Goal: Information Seeking & Learning: Learn about a topic

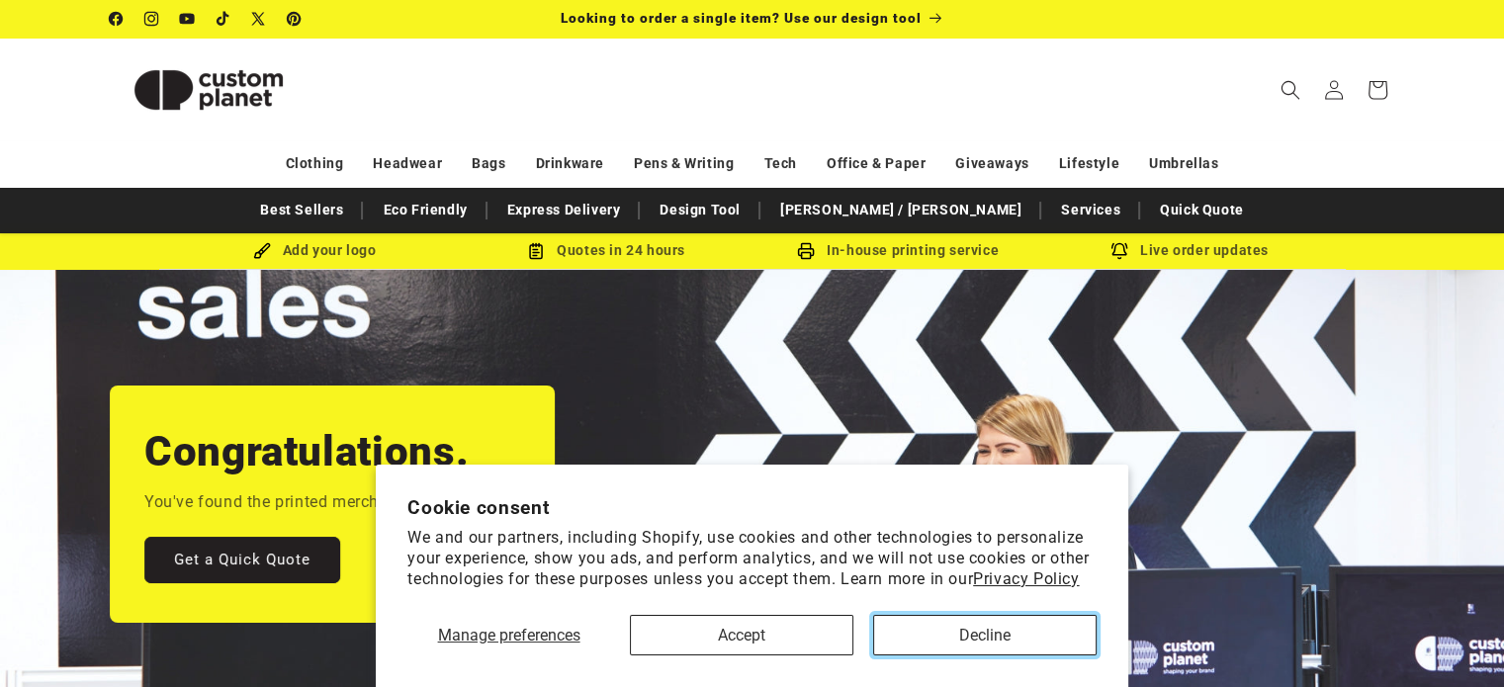
click at [944, 622] on button "Decline" at bounding box center [985, 635] width 224 height 41
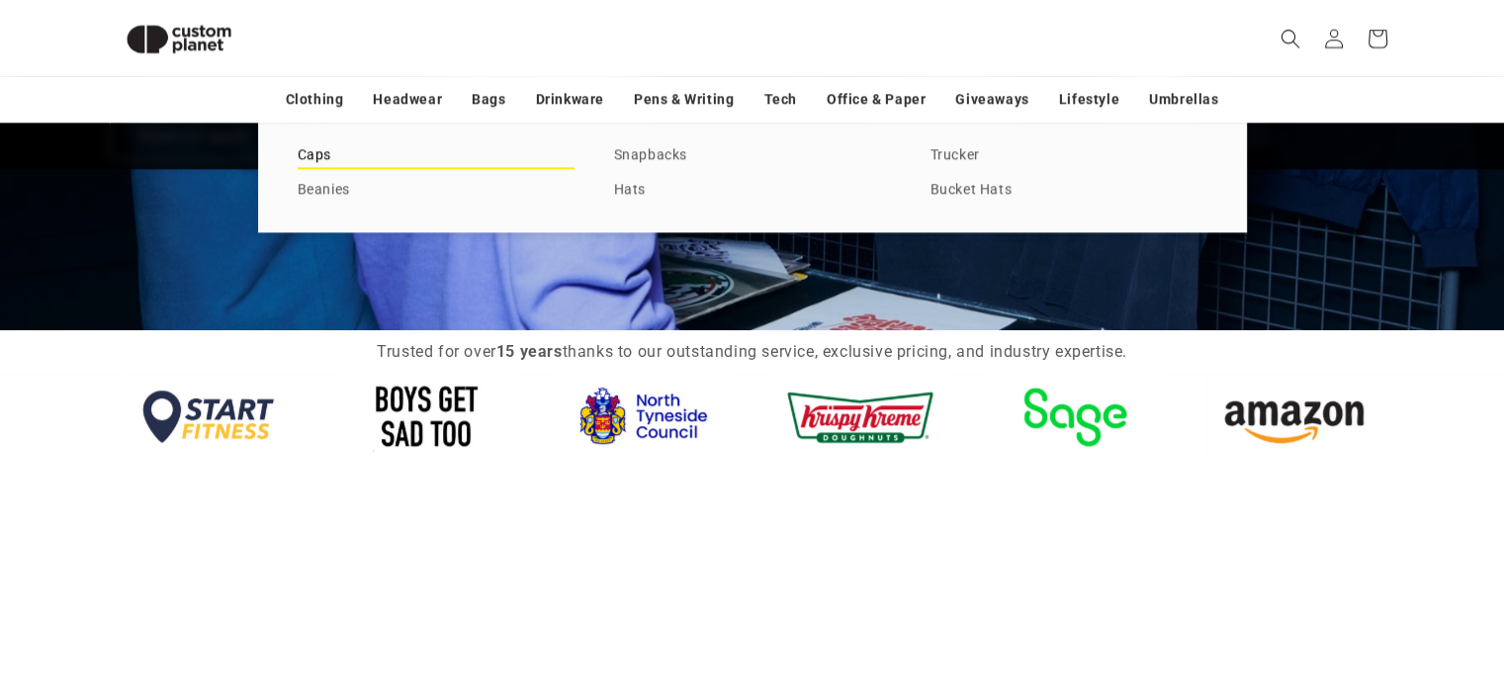
scroll to position [0, 1503]
click at [304, 140] on div "Caps Beanies Snapbacks Hats Trucker Bucket Hats" at bounding box center [752, 177] width 989 height 109
click at [323, 153] on link "Caps" at bounding box center [436, 155] width 277 height 27
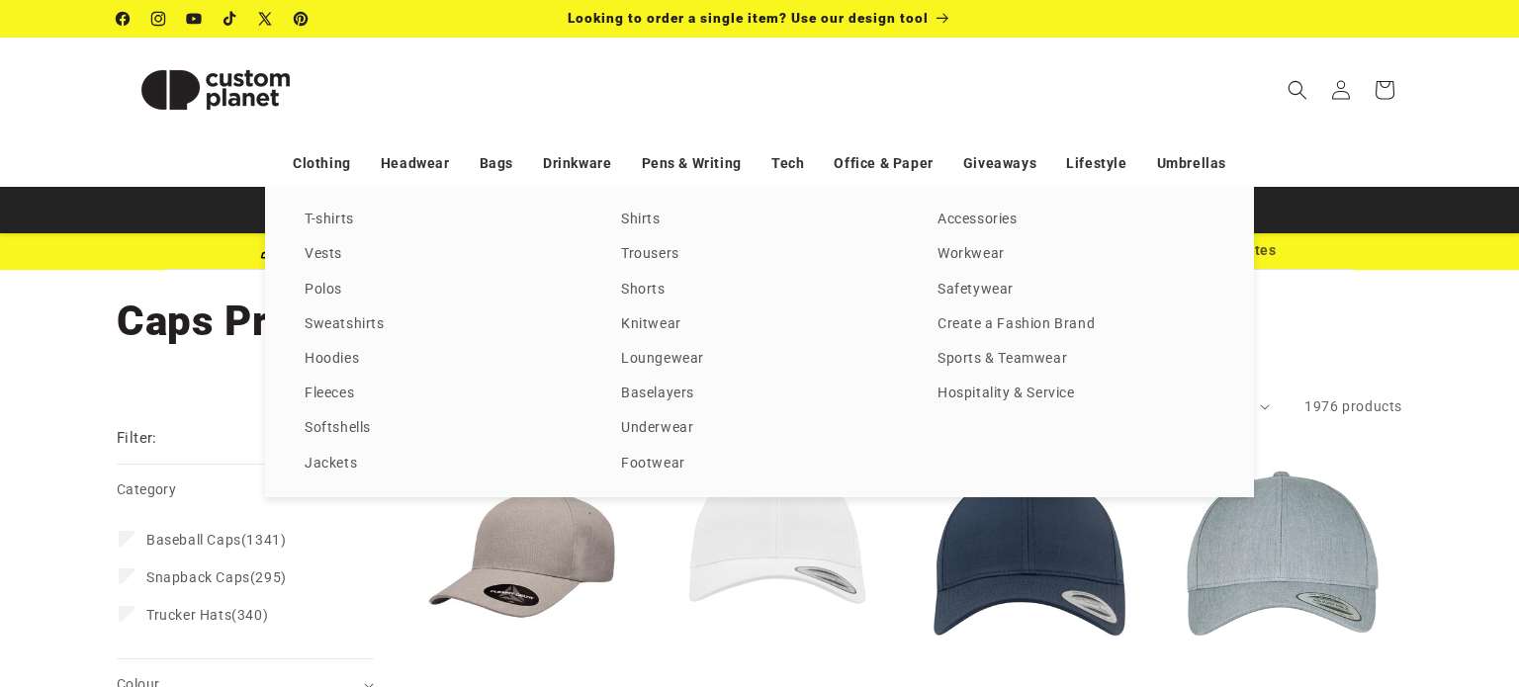
click at [27, 497] on div "T-shirts Vests Polos Sweatshirts Hoodies Fleeces Softshells Jackets Shirts Trou…" at bounding box center [759, 342] width 1519 height 311
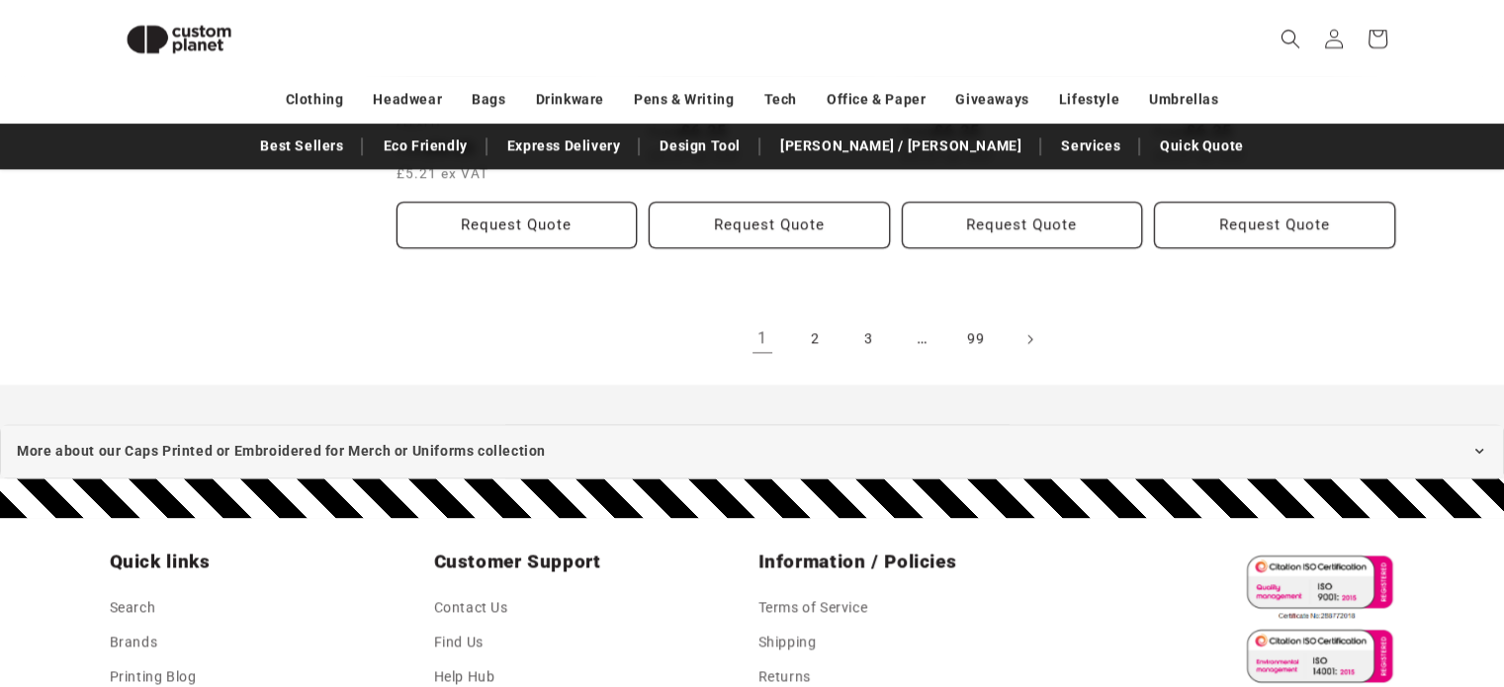
scroll to position [2252, 0]
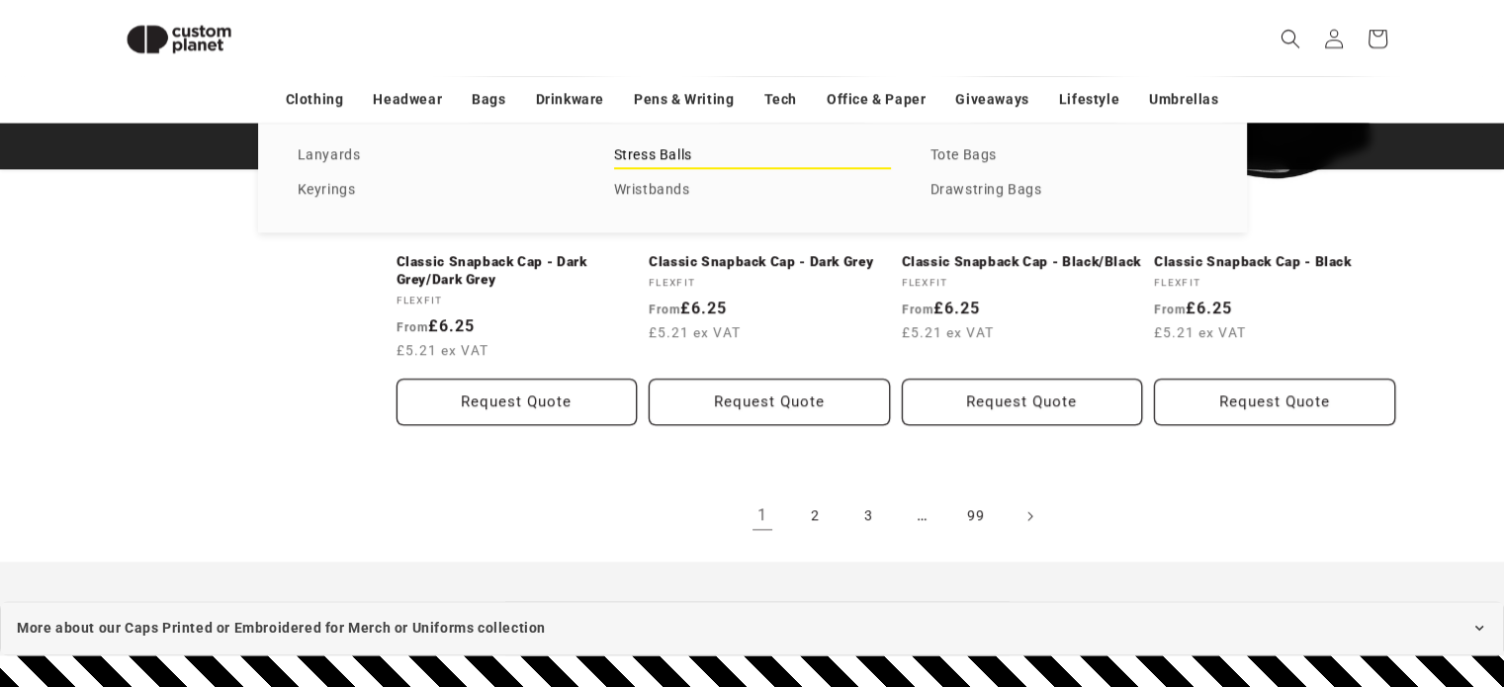
click at [689, 157] on link "Stress Balls" at bounding box center [752, 155] width 277 height 27
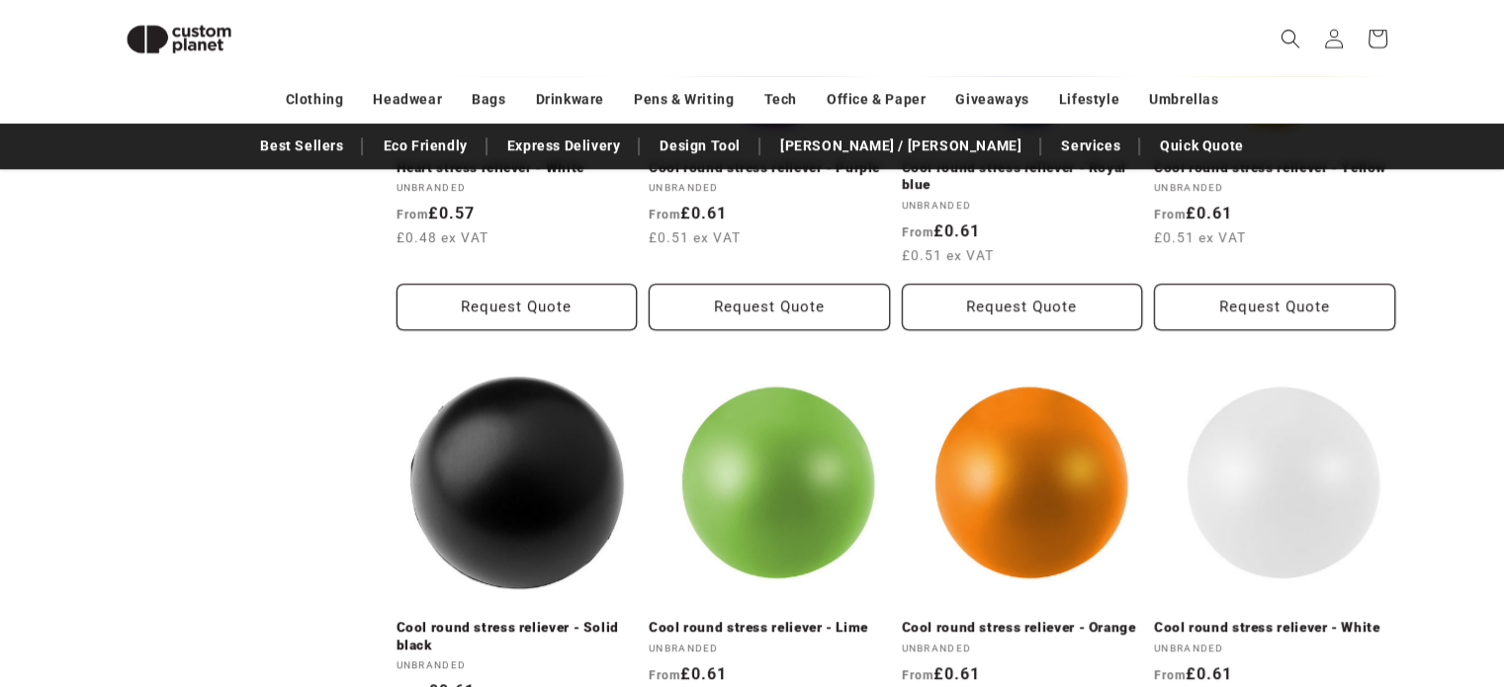
scroll to position [1104, 0]
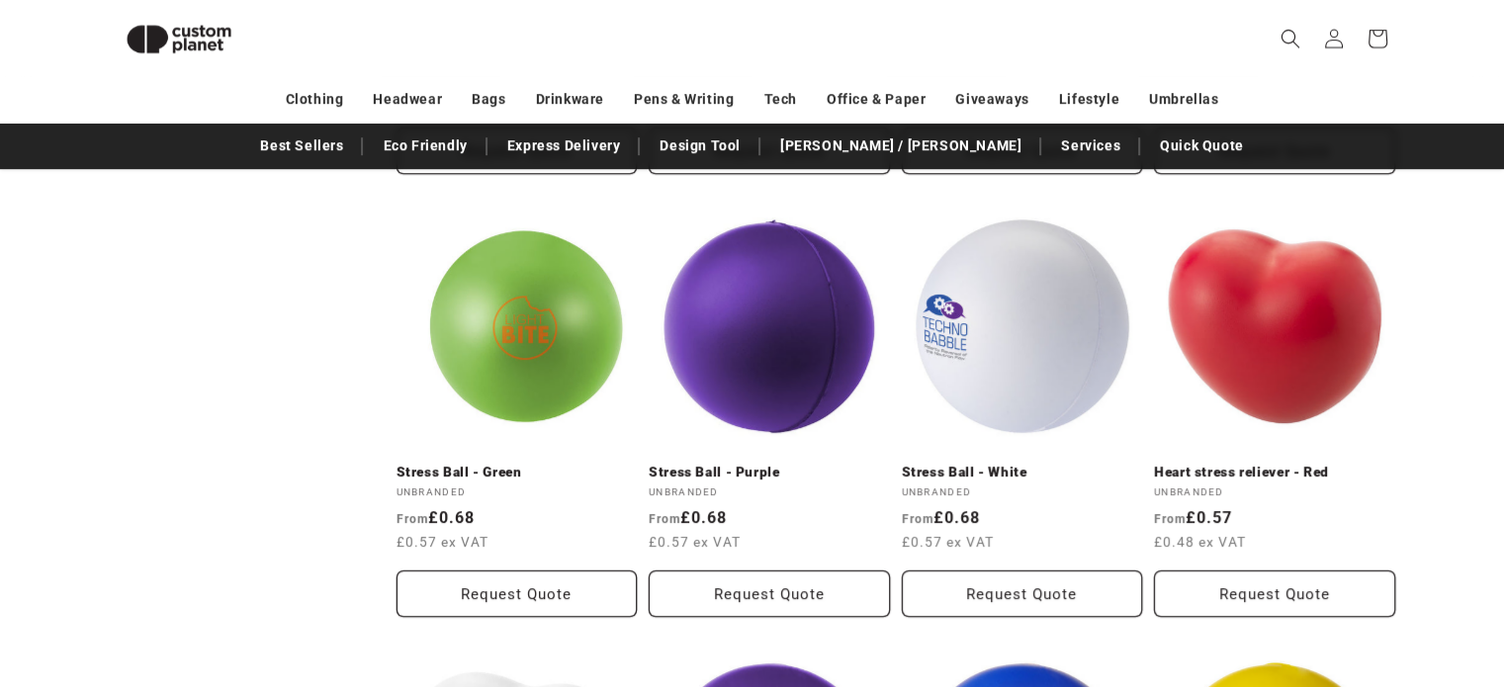
drag, startPoint x: 202, startPoint y: 327, endPoint x: 243, endPoint y: 36, distance: 294.7
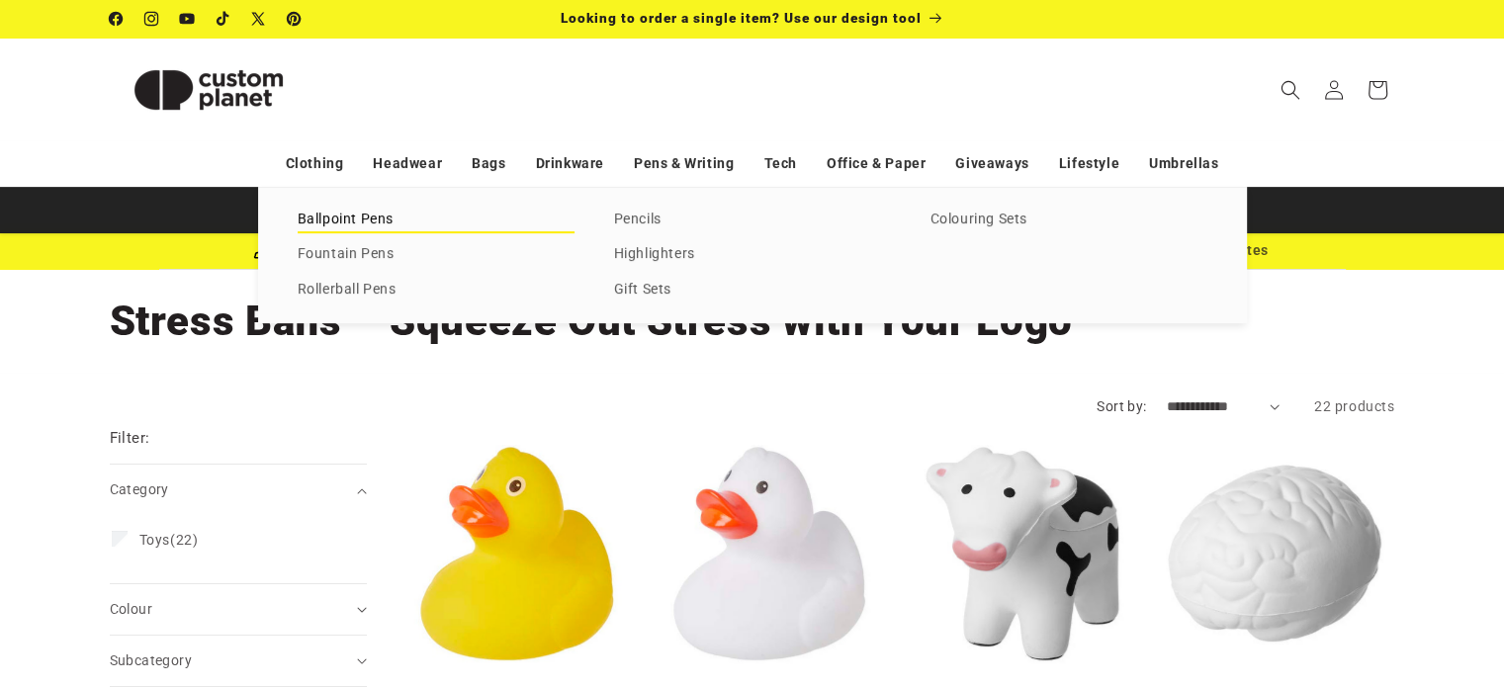
click at [389, 207] on link "Ballpoint Pens" at bounding box center [436, 220] width 277 height 27
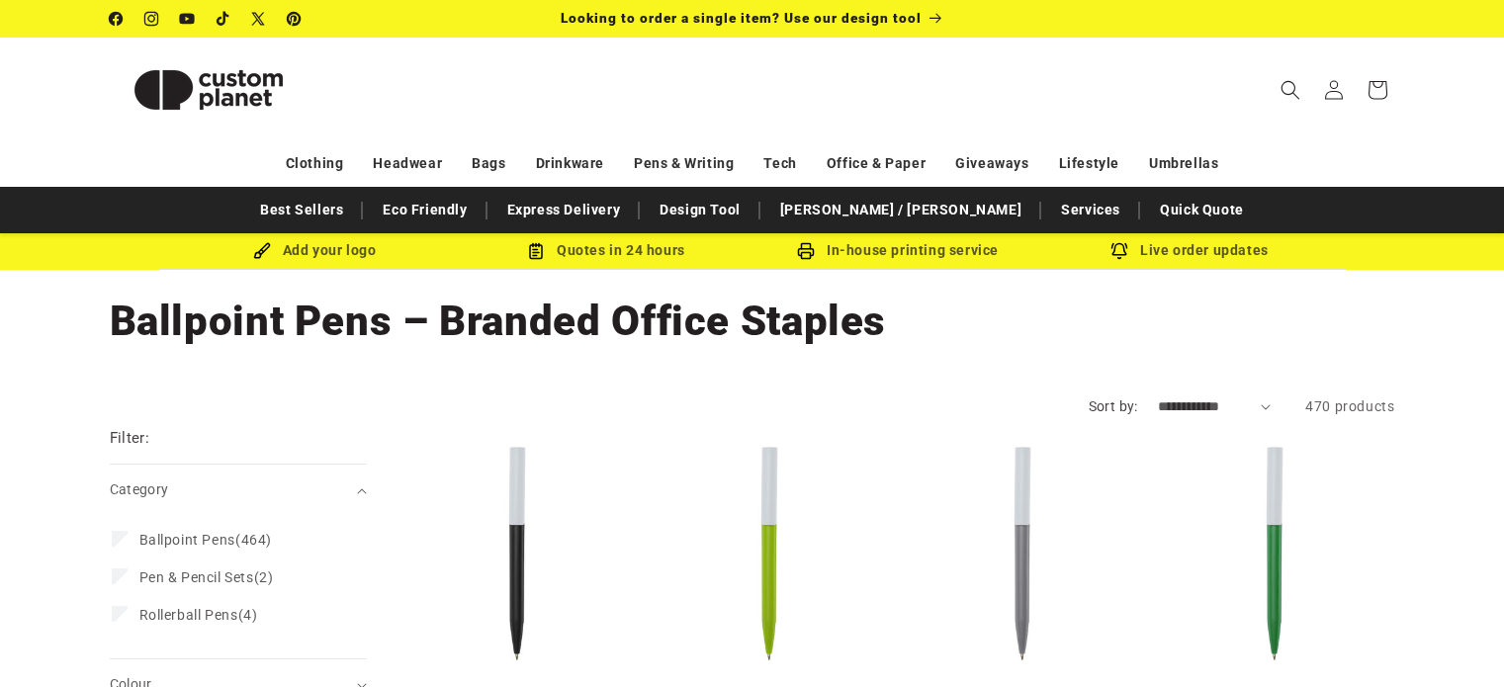
click at [144, 331] on h1 "Collection: Ballpoint Pens – Branded Office Staples" at bounding box center [753, 321] width 1286 height 53
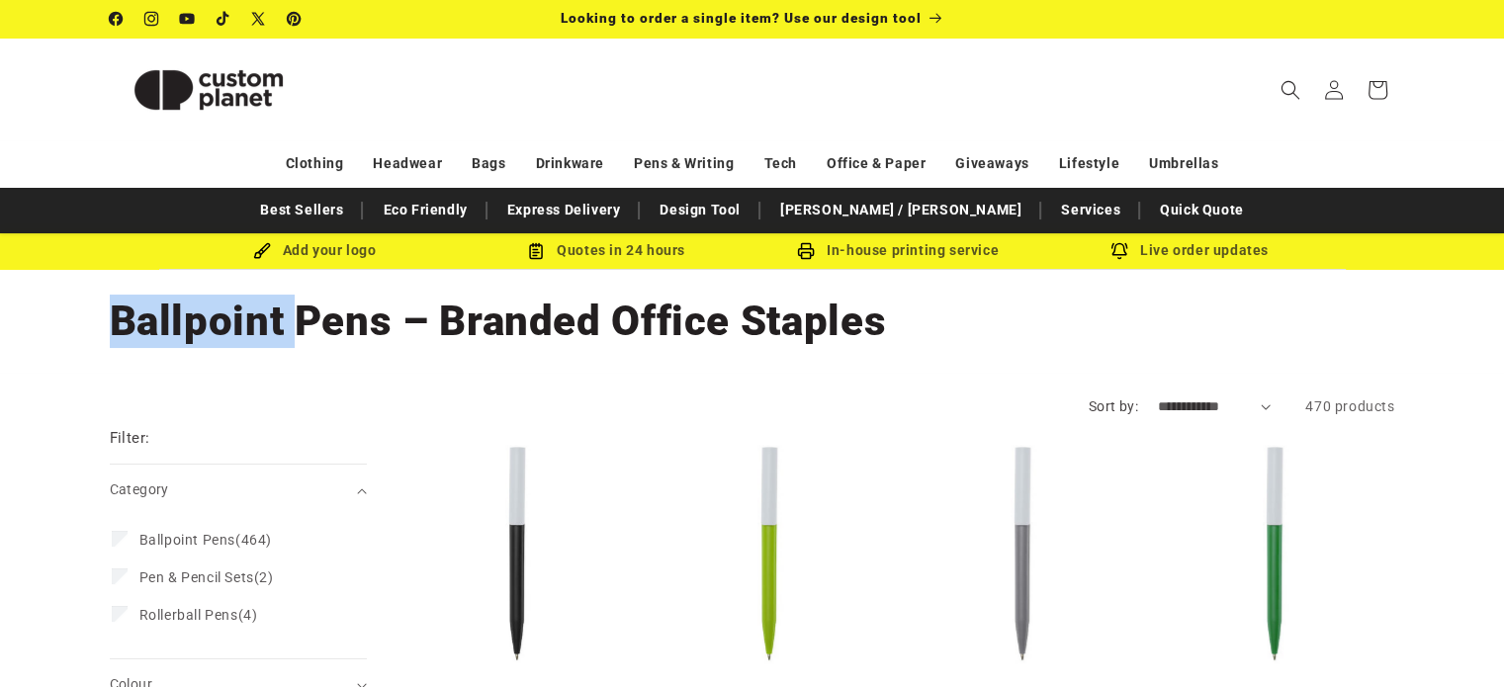
click at [142, 330] on h1 "Collection: Ballpoint Pens – Branded Office Staples" at bounding box center [753, 321] width 1286 height 53
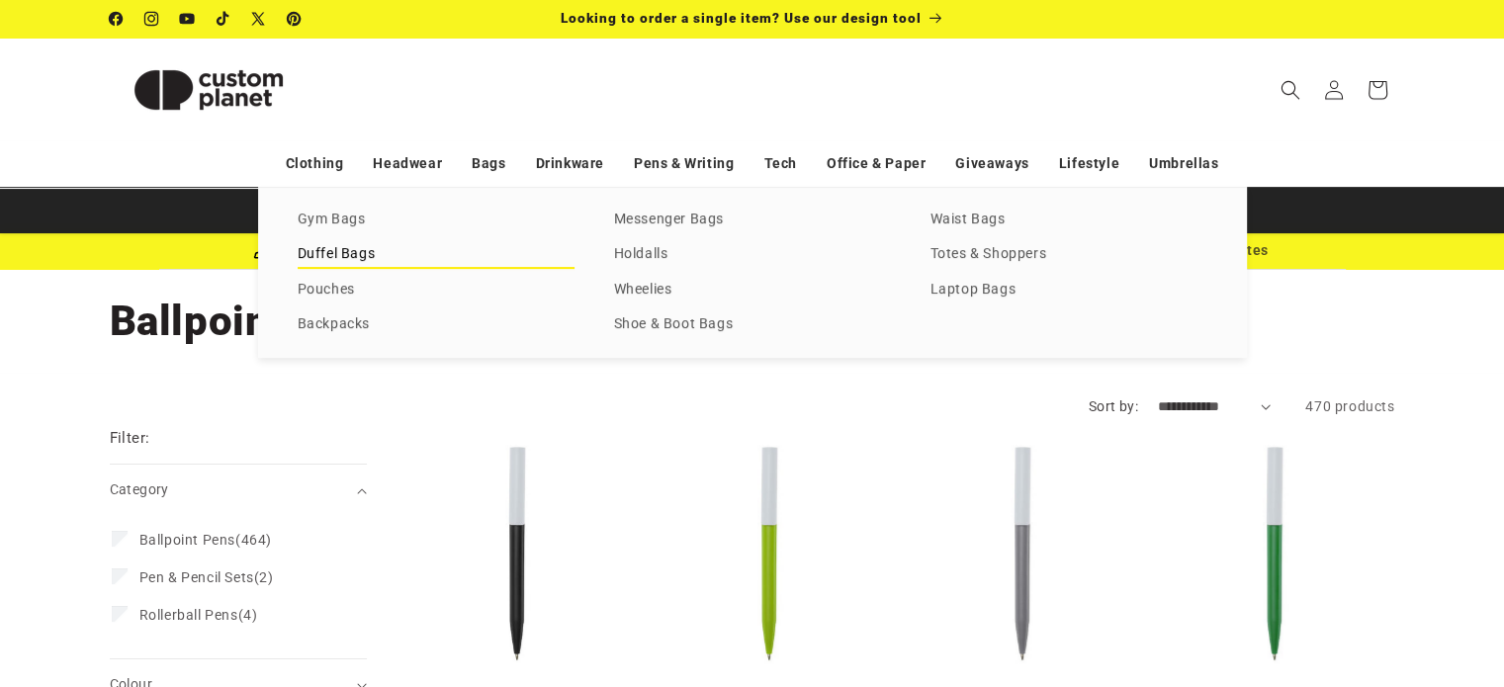
click at [387, 260] on link "Duffel Bags" at bounding box center [436, 254] width 277 height 27
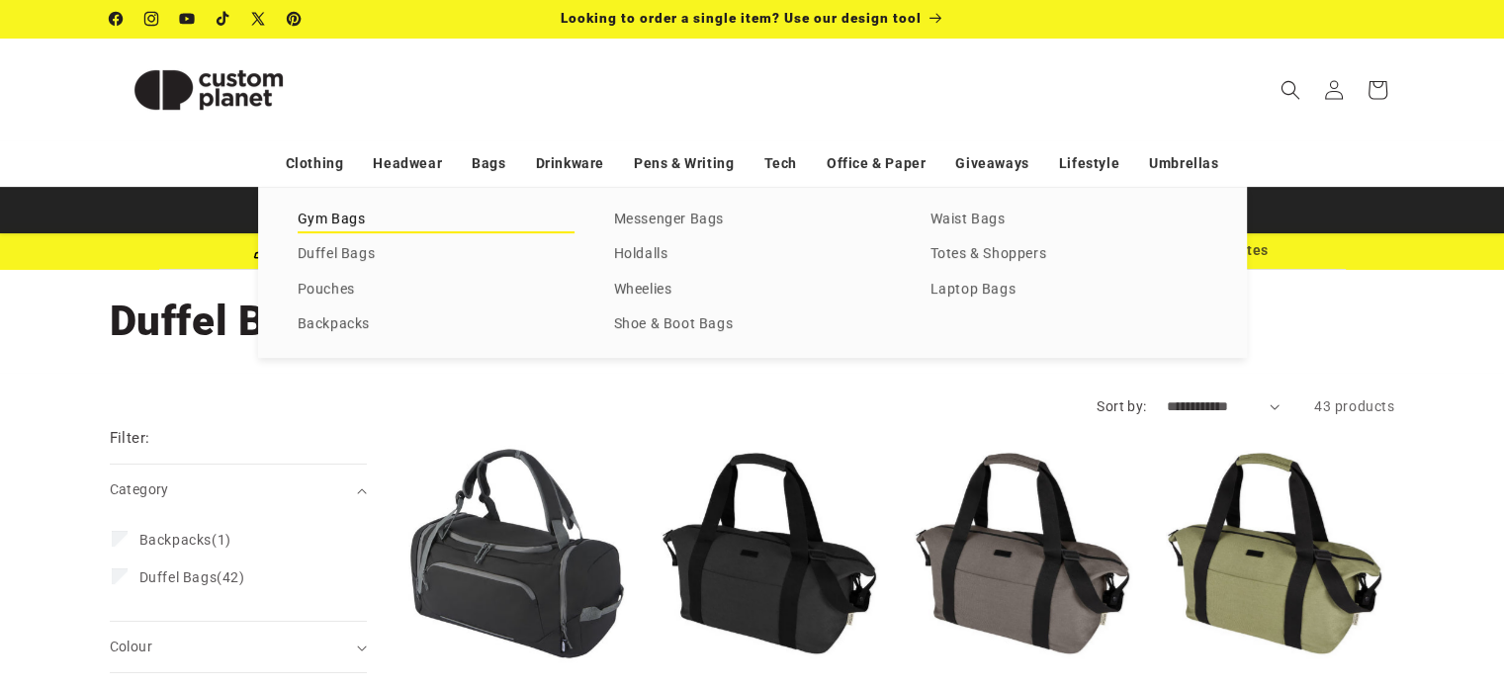
click at [369, 221] on link "Gym Bags" at bounding box center [436, 220] width 277 height 27
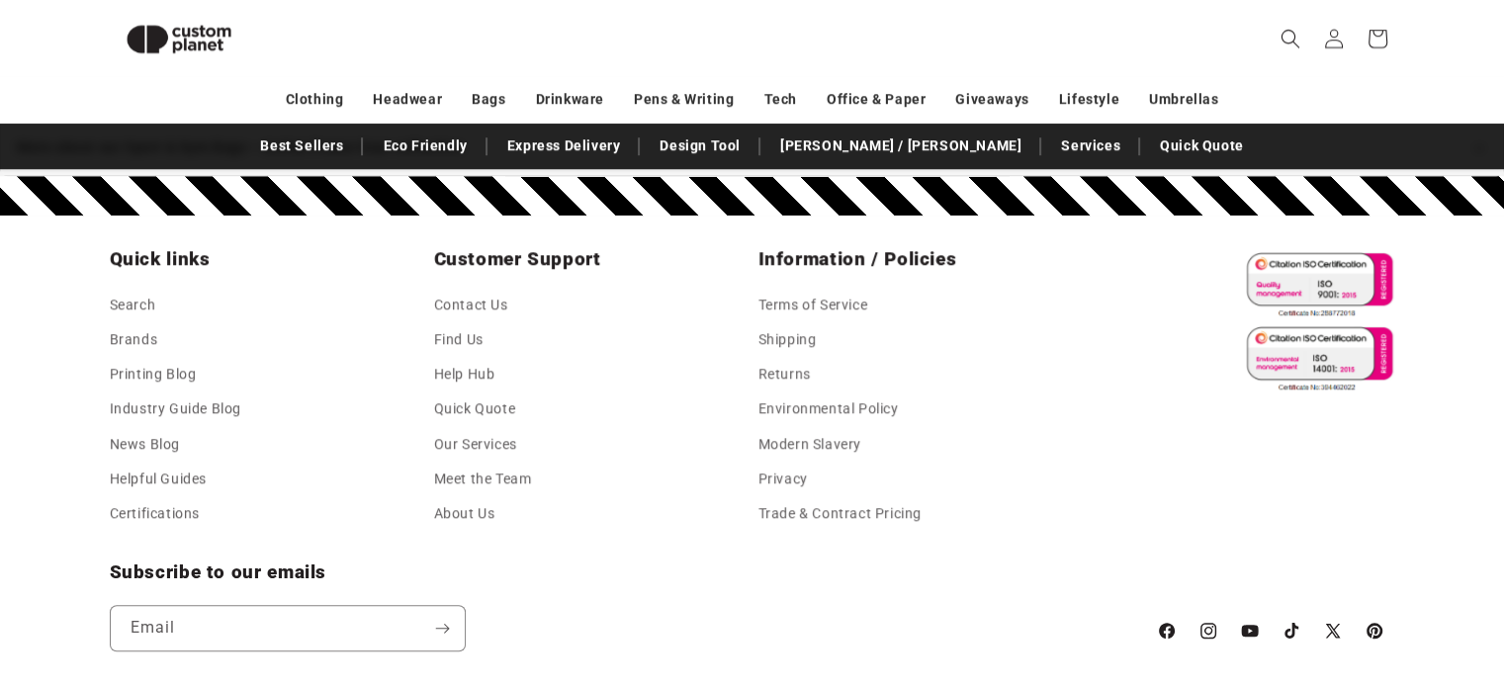
drag, startPoint x: 216, startPoint y: 53, endPoint x: 249, endPoint y: -93, distance: 150.2
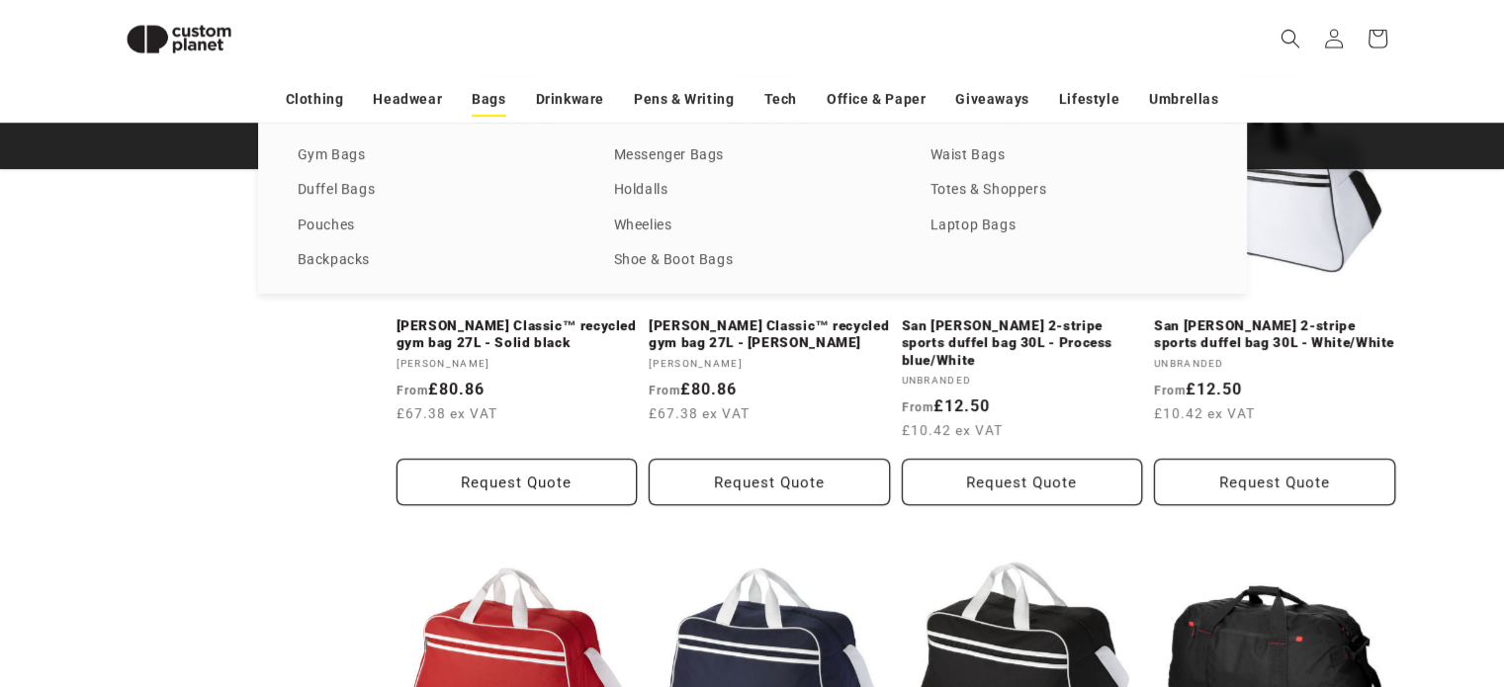
click at [497, 106] on link "Bags" at bounding box center [489, 99] width 34 height 35
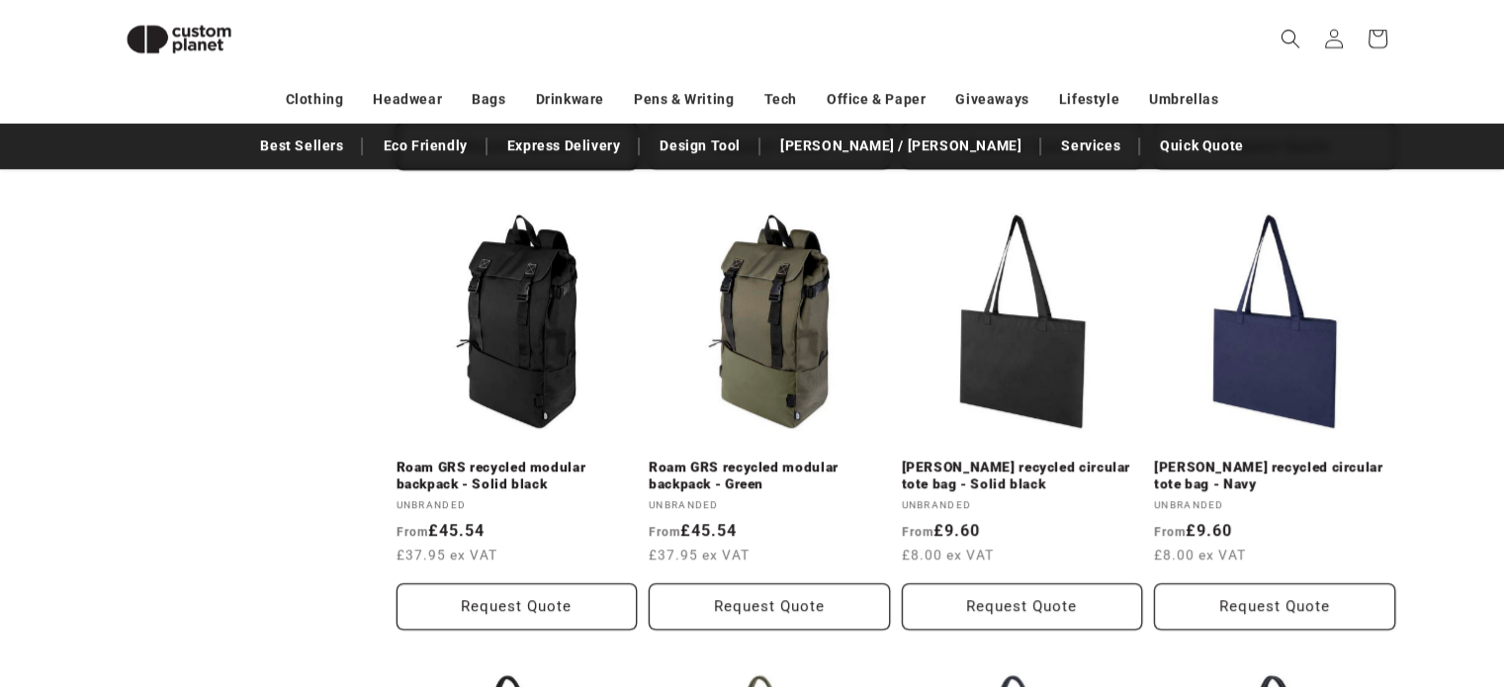
scroll to position [1753, 0]
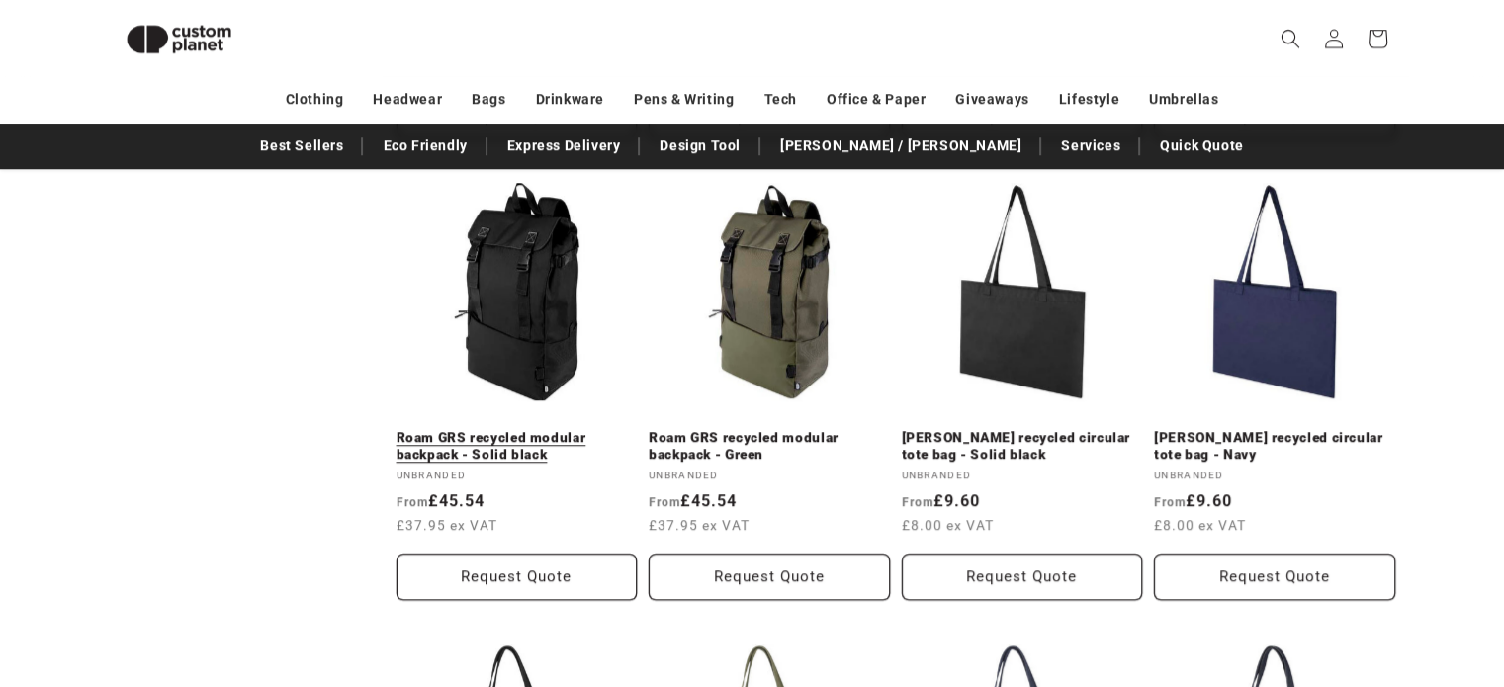
click at [463, 435] on link "Roam GRS recycled modular backpack - Solid black" at bounding box center [517, 446] width 241 height 35
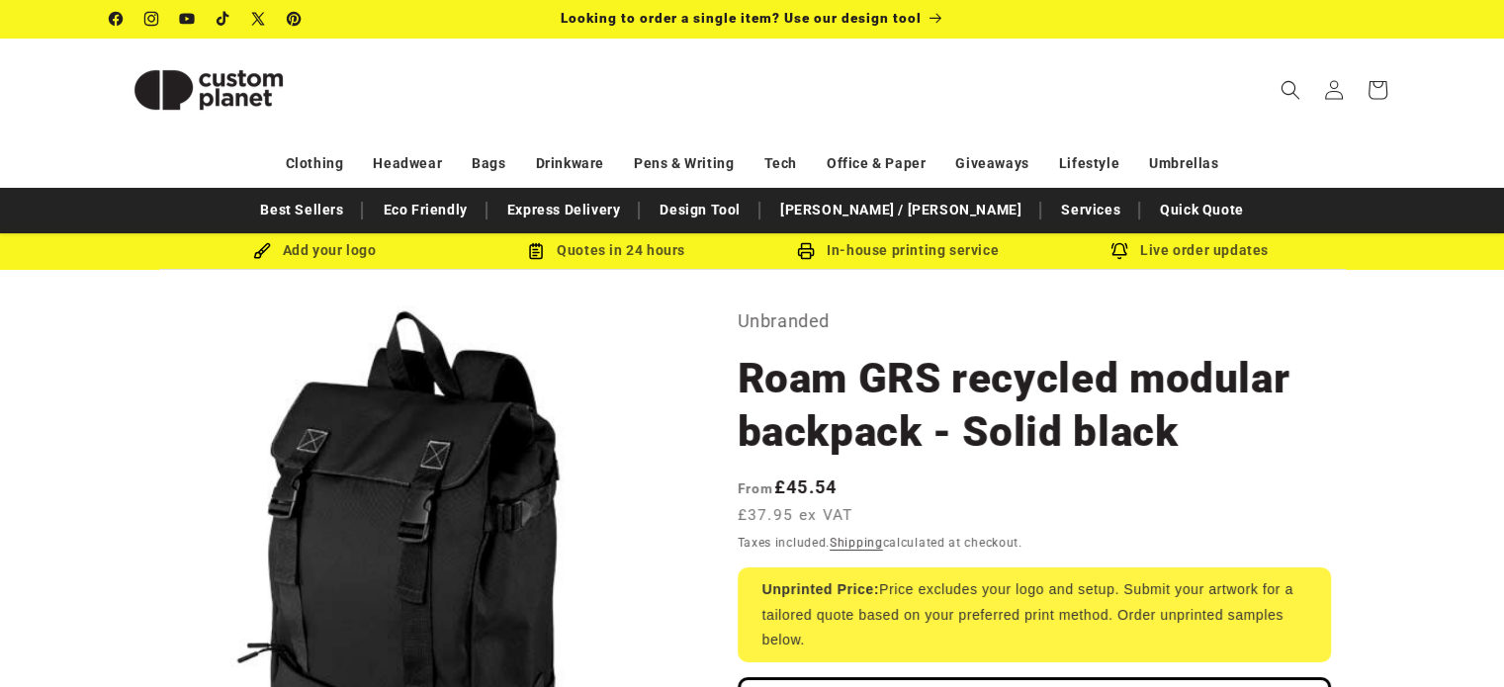
click at [885, 403] on h1 "Roam GRS recycled modular backpack - Solid black" at bounding box center [1034, 405] width 593 height 107
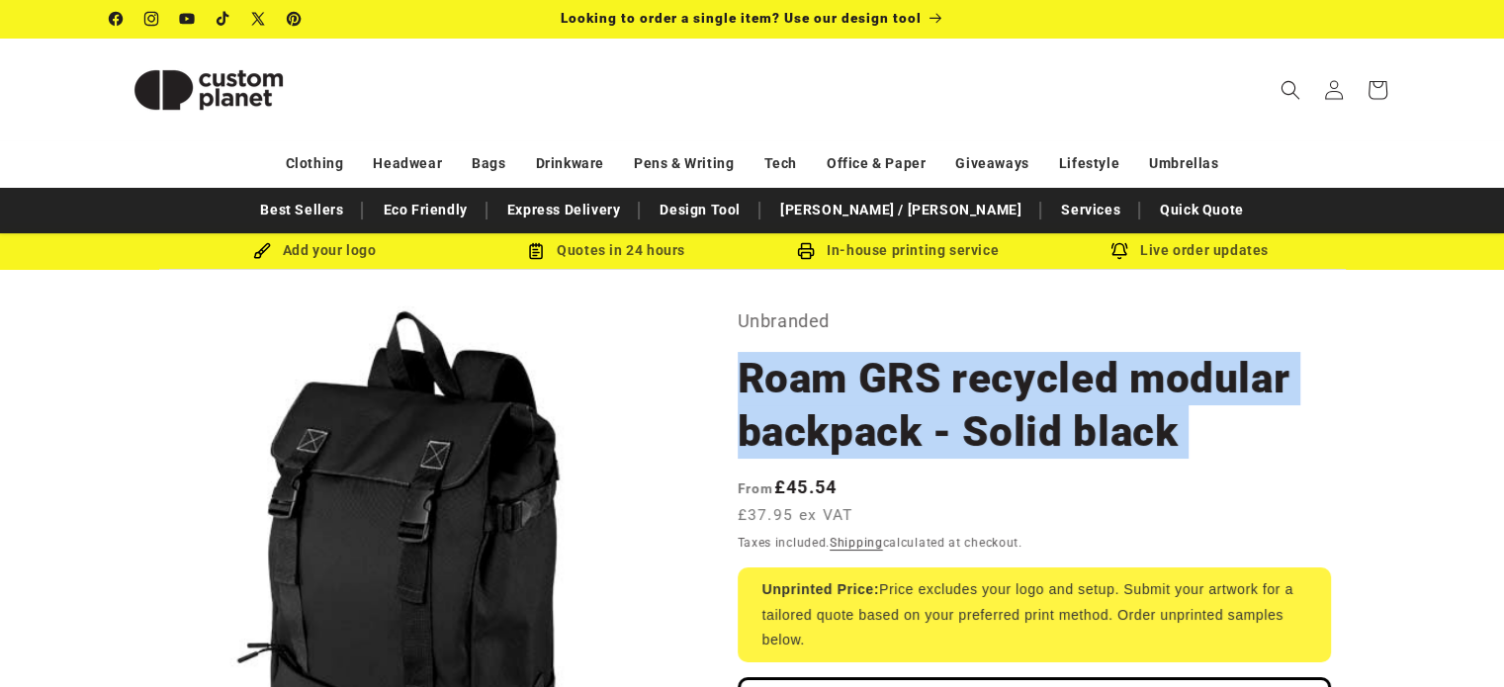
drag, startPoint x: 885, startPoint y: 403, endPoint x: 807, endPoint y: 409, distance: 78.4
click at [881, 404] on h1 "Roam GRS recycled modular backpack - Solid black" at bounding box center [1034, 405] width 593 height 107
click at [807, 409] on h1 "Roam GRS recycled modular backpack - Solid black" at bounding box center [1034, 405] width 593 height 107
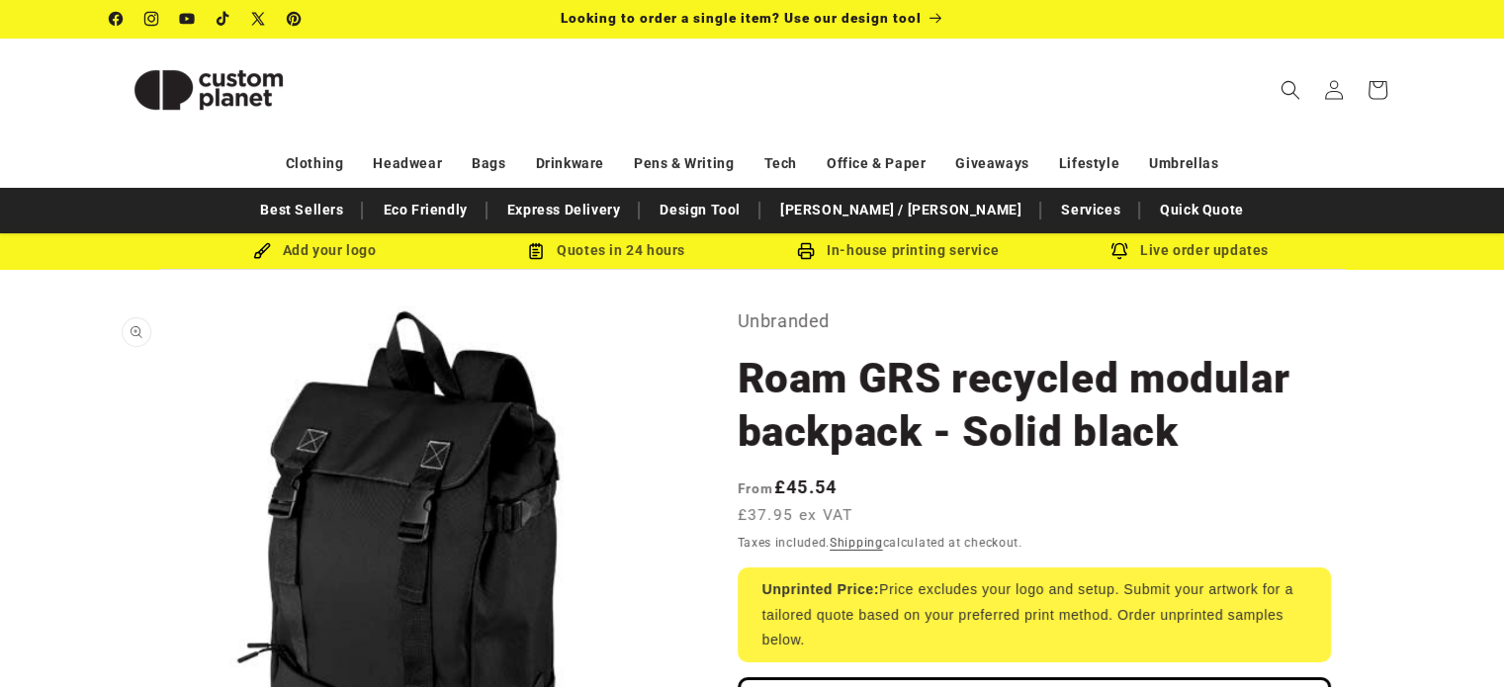
drag, startPoint x: 807, startPoint y: 409, endPoint x: 682, endPoint y: 417, distance: 124.9
click at [779, 395] on h1 "Roam GRS recycled modular backpack - Solid black" at bounding box center [1034, 405] width 593 height 107
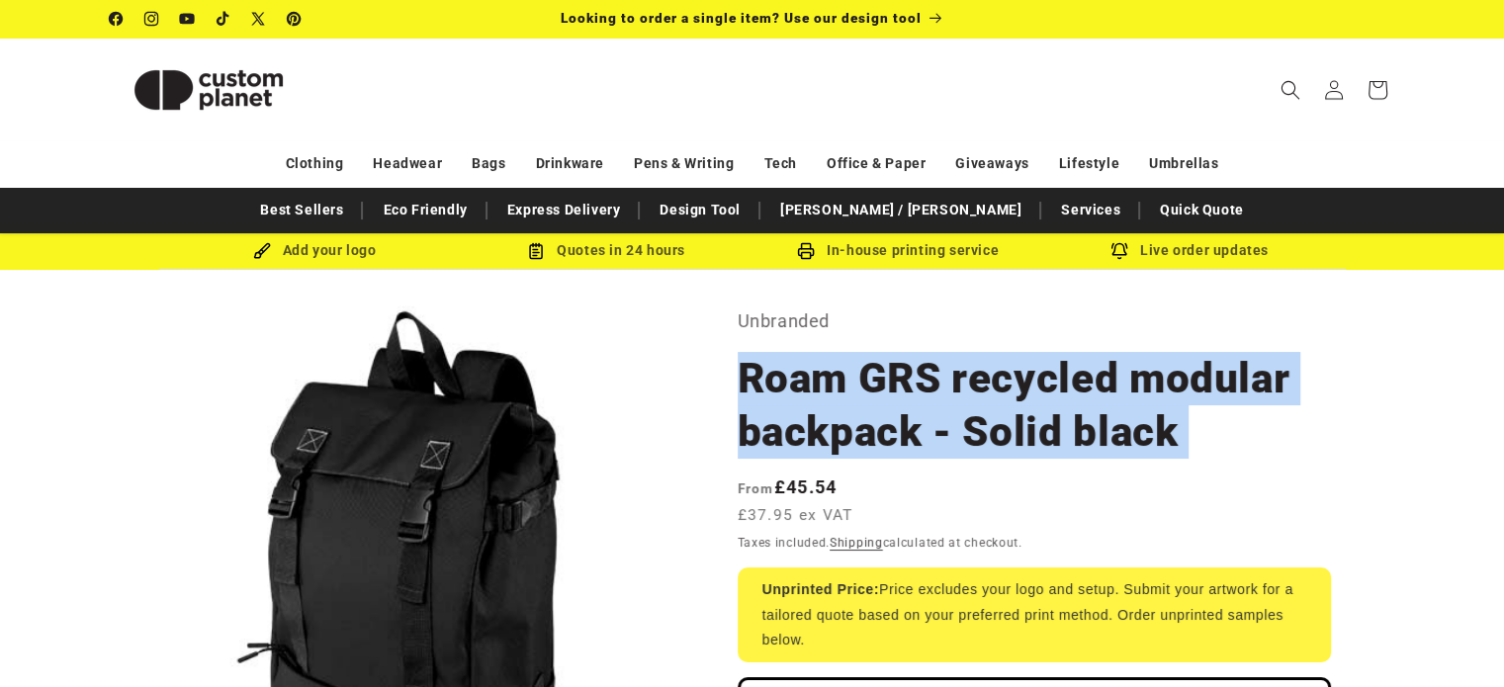
click at [779, 395] on h1 "Roam GRS recycled modular backpack - Solid black" at bounding box center [1034, 405] width 593 height 107
click at [756, 352] on h1 "Roam GRS recycled modular backpack - Solid black" at bounding box center [1034, 405] width 593 height 107
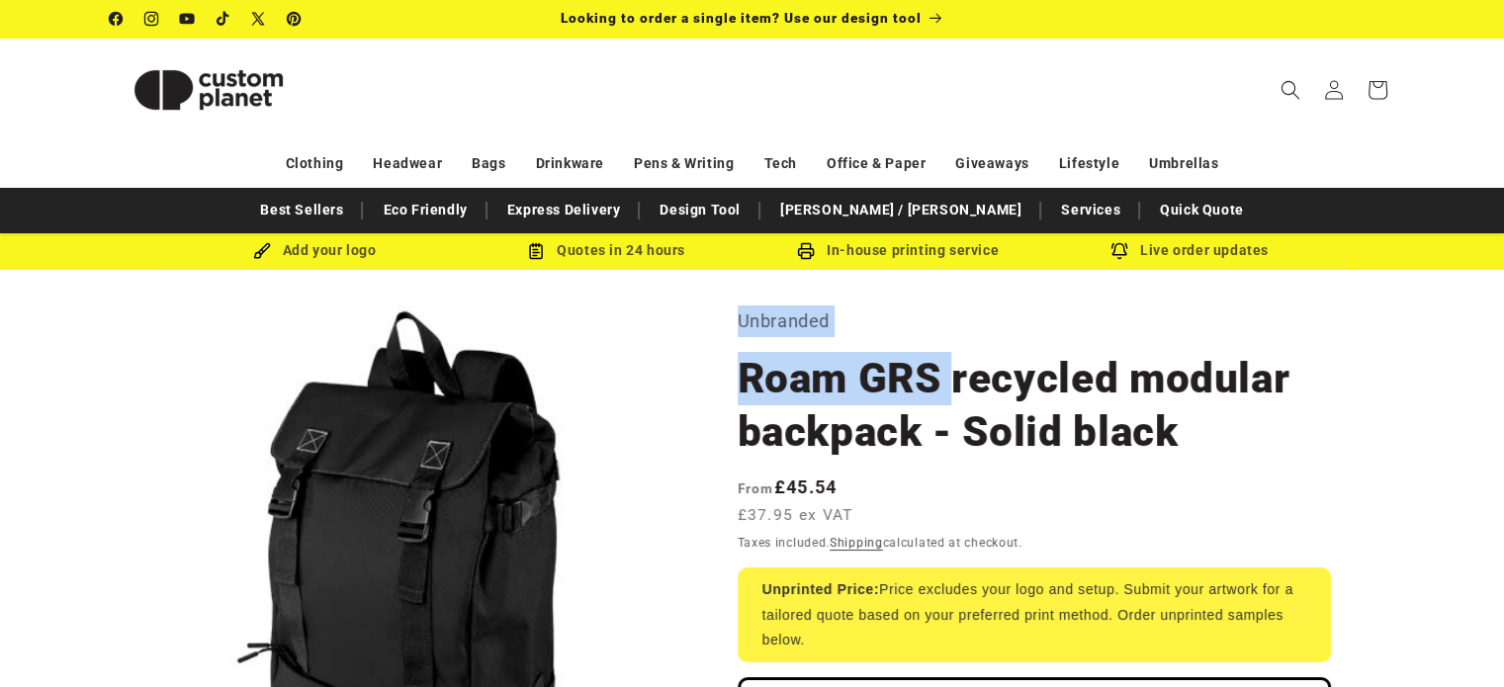
drag, startPoint x: 741, startPoint y: 315, endPoint x: 954, endPoint y: 394, distance: 226.9
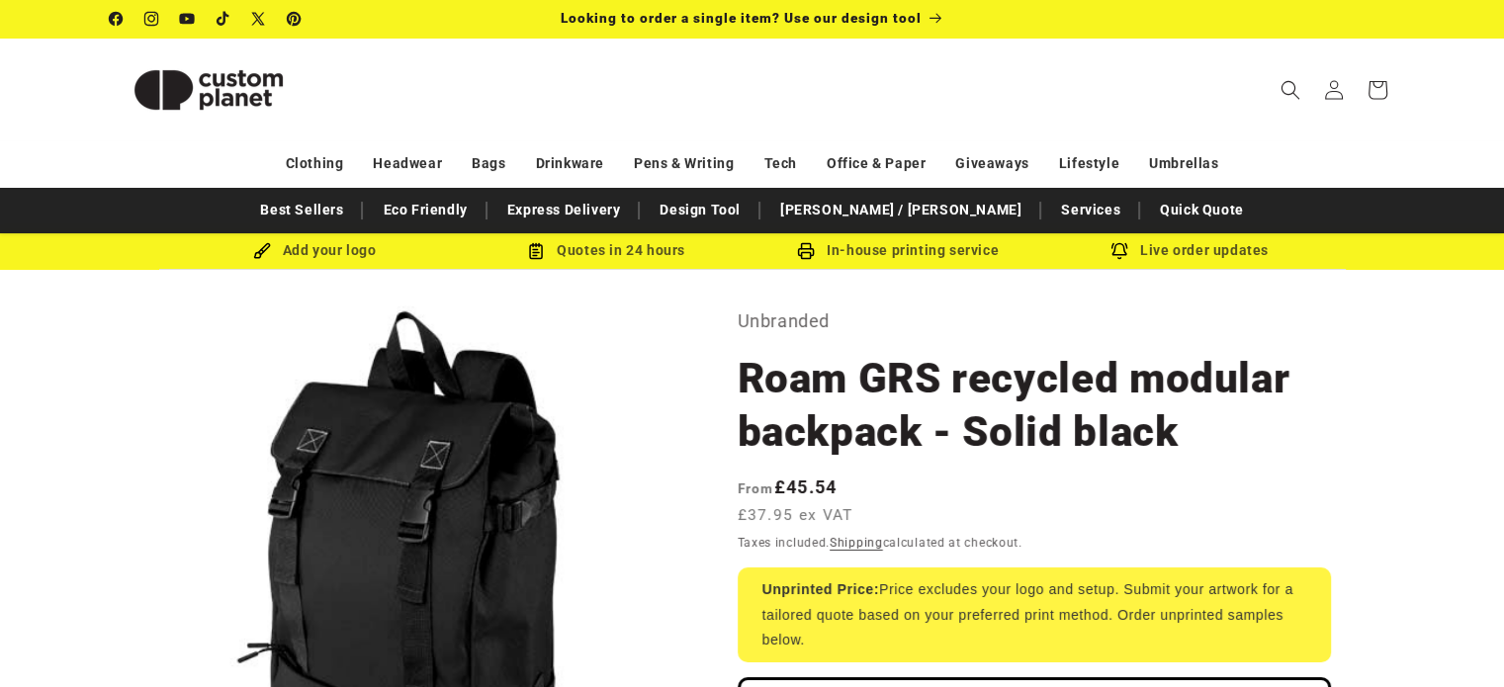
click at [1003, 403] on h1 "Roam GRS recycled modular backpack - Solid black" at bounding box center [1034, 405] width 593 height 107
click at [950, 394] on h1 "Roam GRS recycled modular backpack - Solid black" at bounding box center [1034, 405] width 593 height 107
click at [936, 399] on h1 "Roam GRS recycled modular backpack - Solid black" at bounding box center [1034, 405] width 593 height 107
drag, startPoint x: 776, startPoint y: 401, endPoint x: 738, endPoint y: 400, distance: 38.6
click at [738, 400] on h1 "Roam GRS recycled modular backpack - Solid black" at bounding box center [1034, 405] width 593 height 107
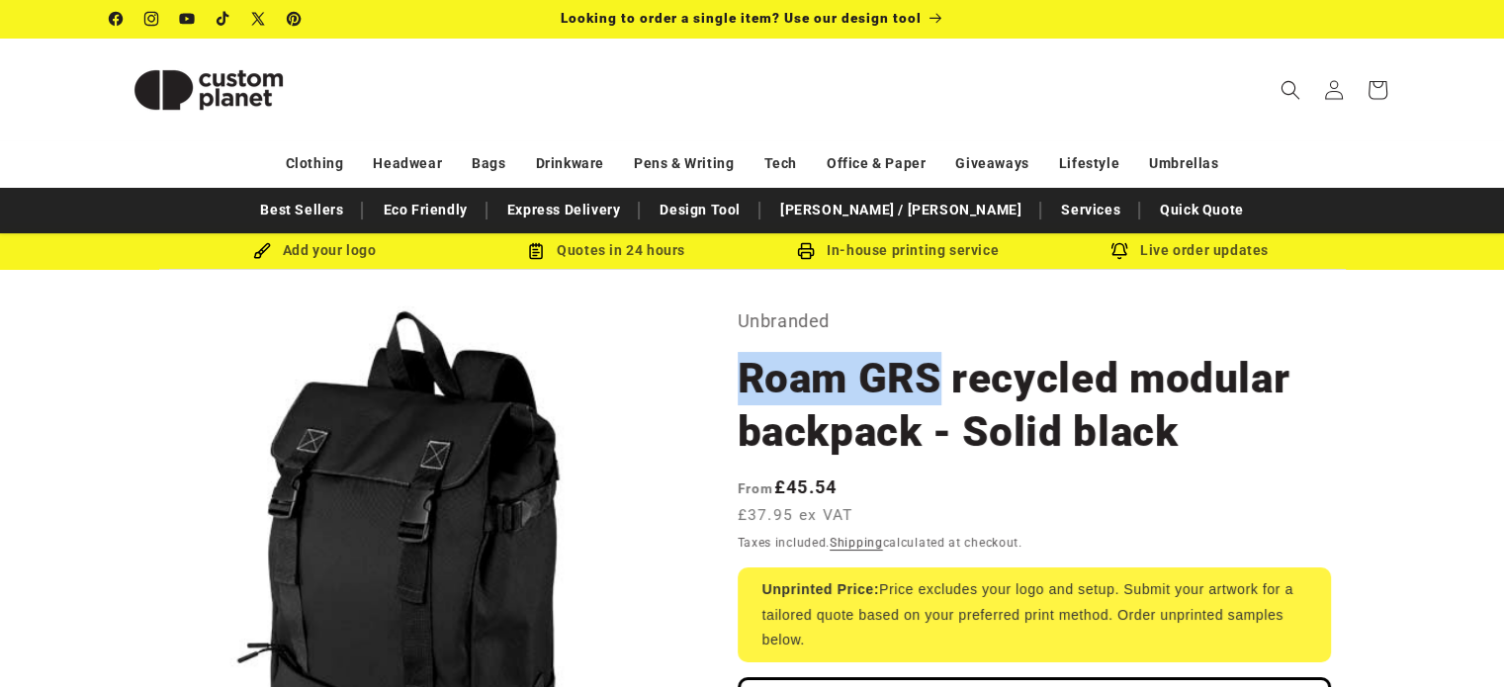
click at [756, 377] on h1 "Roam GRS recycled modular backpack - Solid black" at bounding box center [1034, 405] width 593 height 107
drag, startPoint x: 744, startPoint y: 307, endPoint x: 1426, endPoint y: 479, distance: 703.9
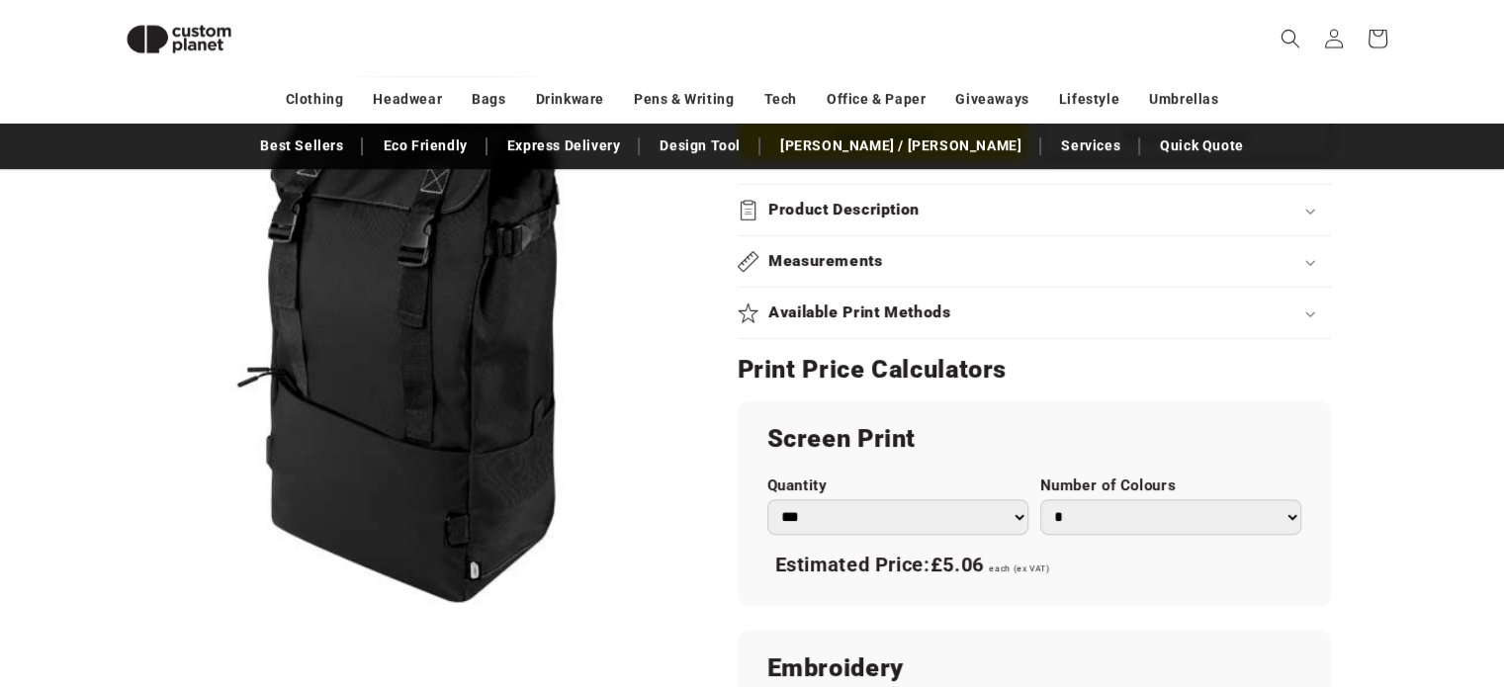
scroll to position [71, 0]
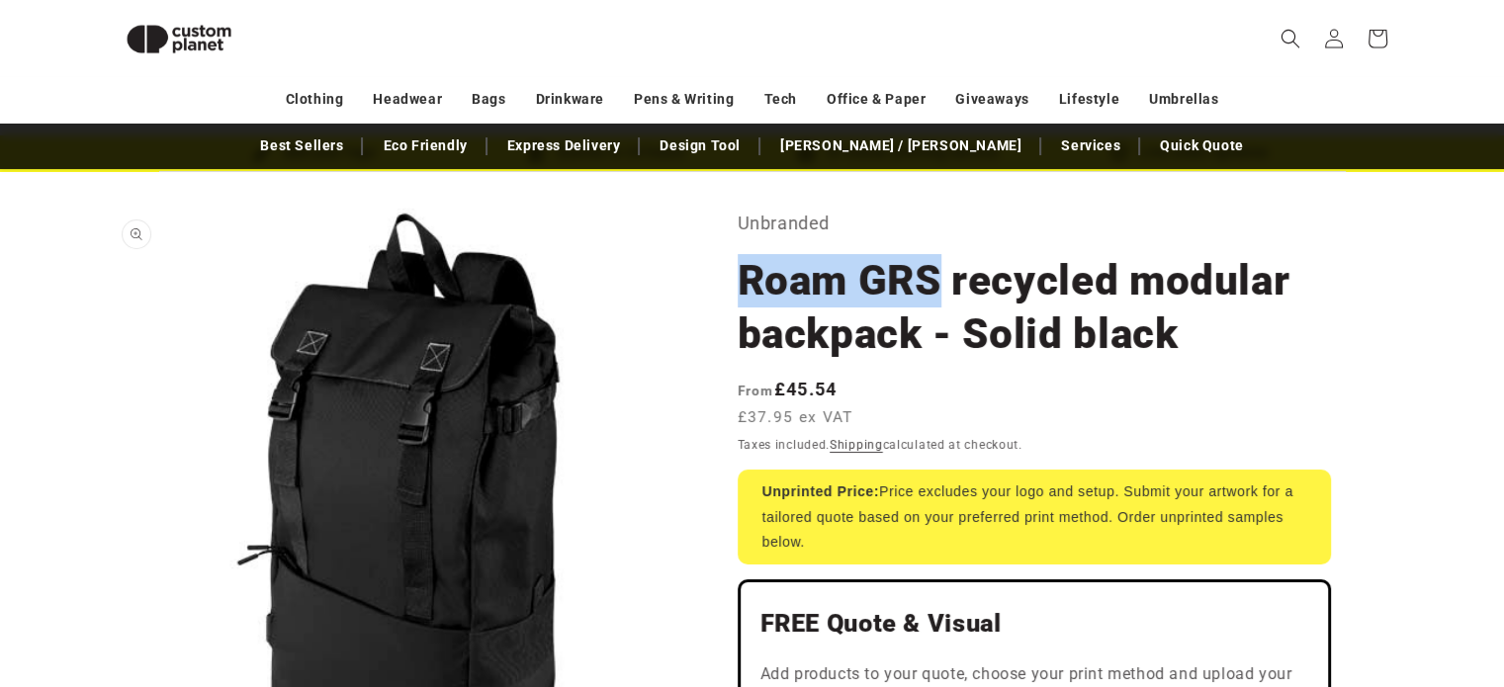
click at [478, 322] on img "Media gallery" at bounding box center [752, 663] width 1287 height 1287
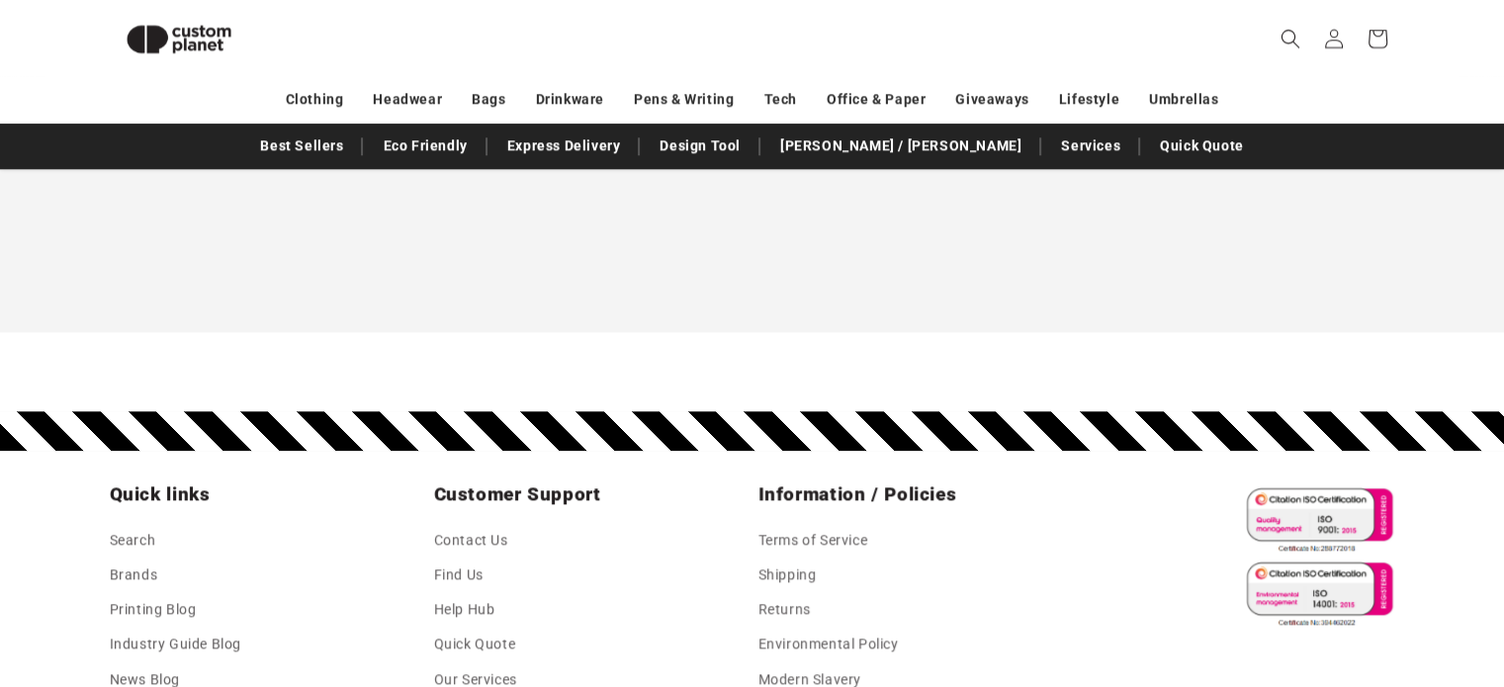
scroll to position [2294, 0]
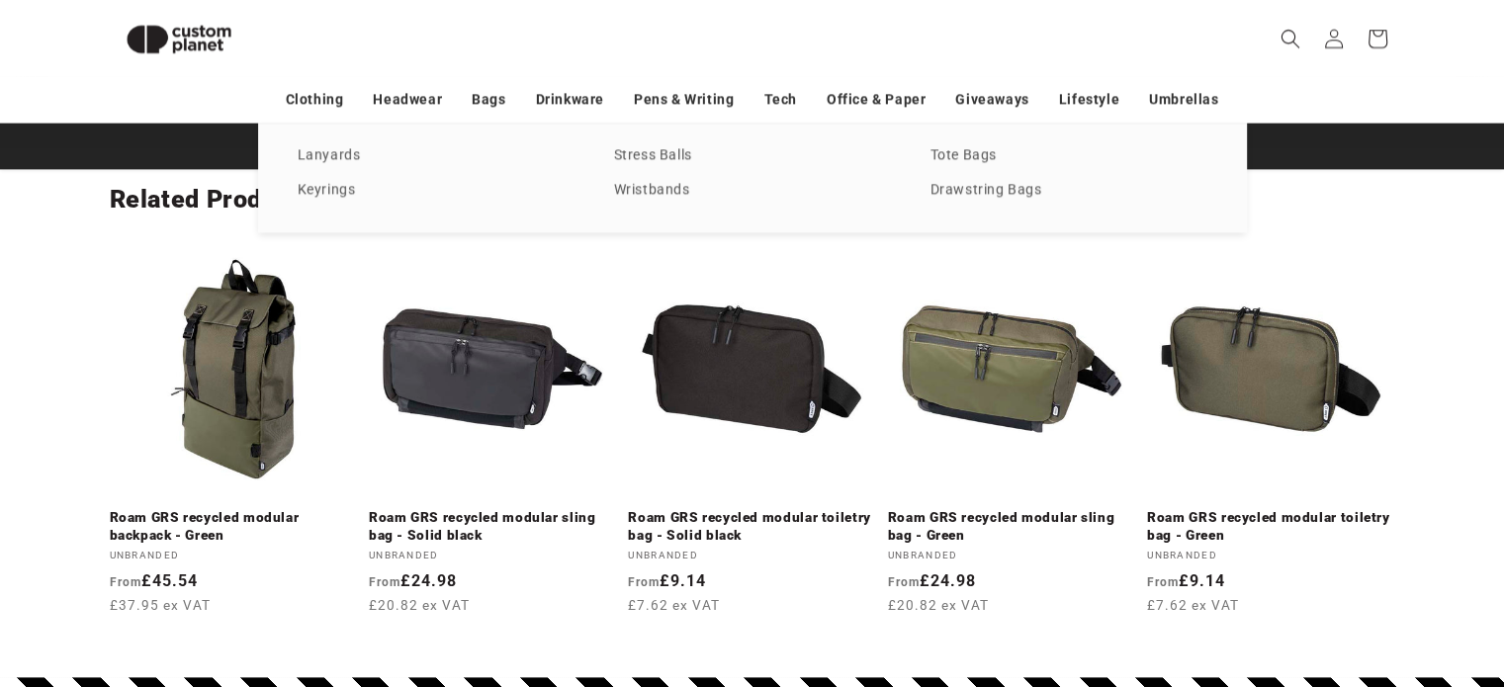
drag, startPoint x: 1045, startPoint y: 180, endPoint x: 1439, endPoint y: 240, distance: 399.2
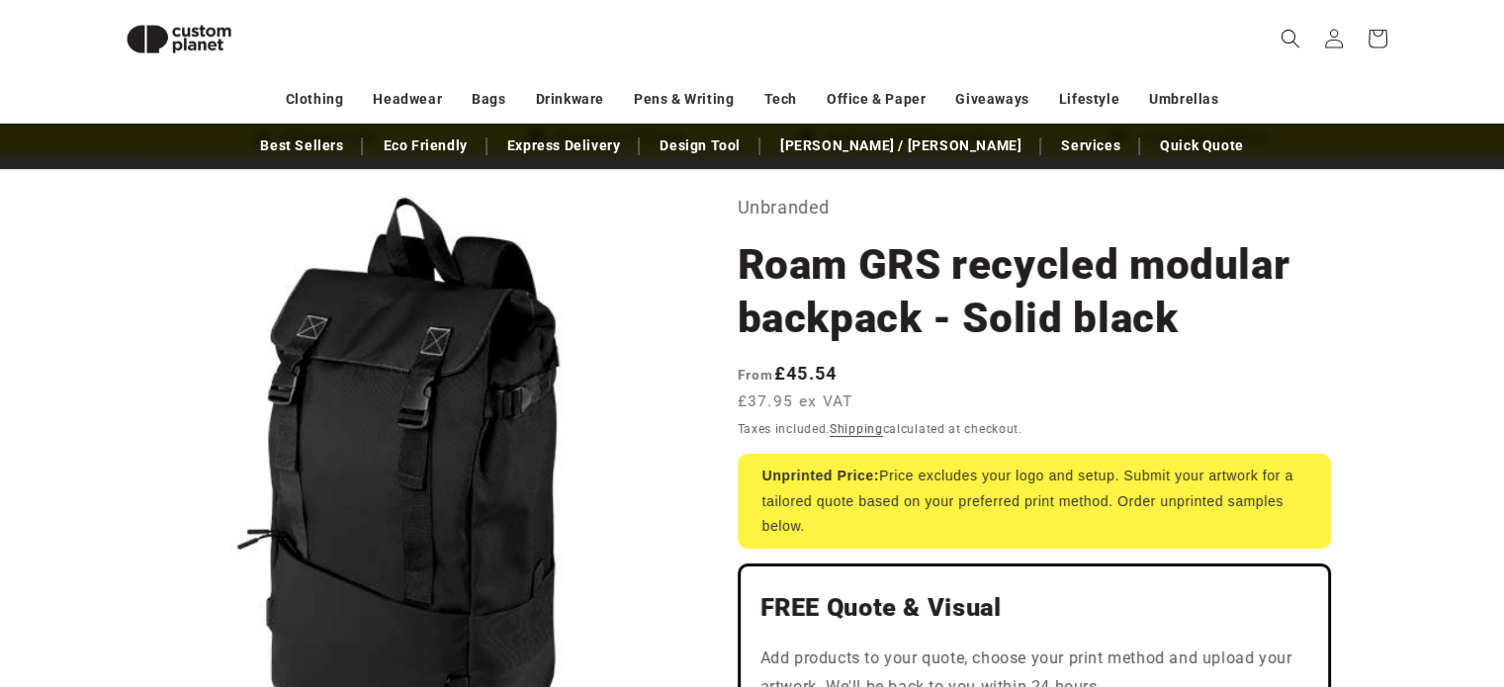
scroll to position [0, 0]
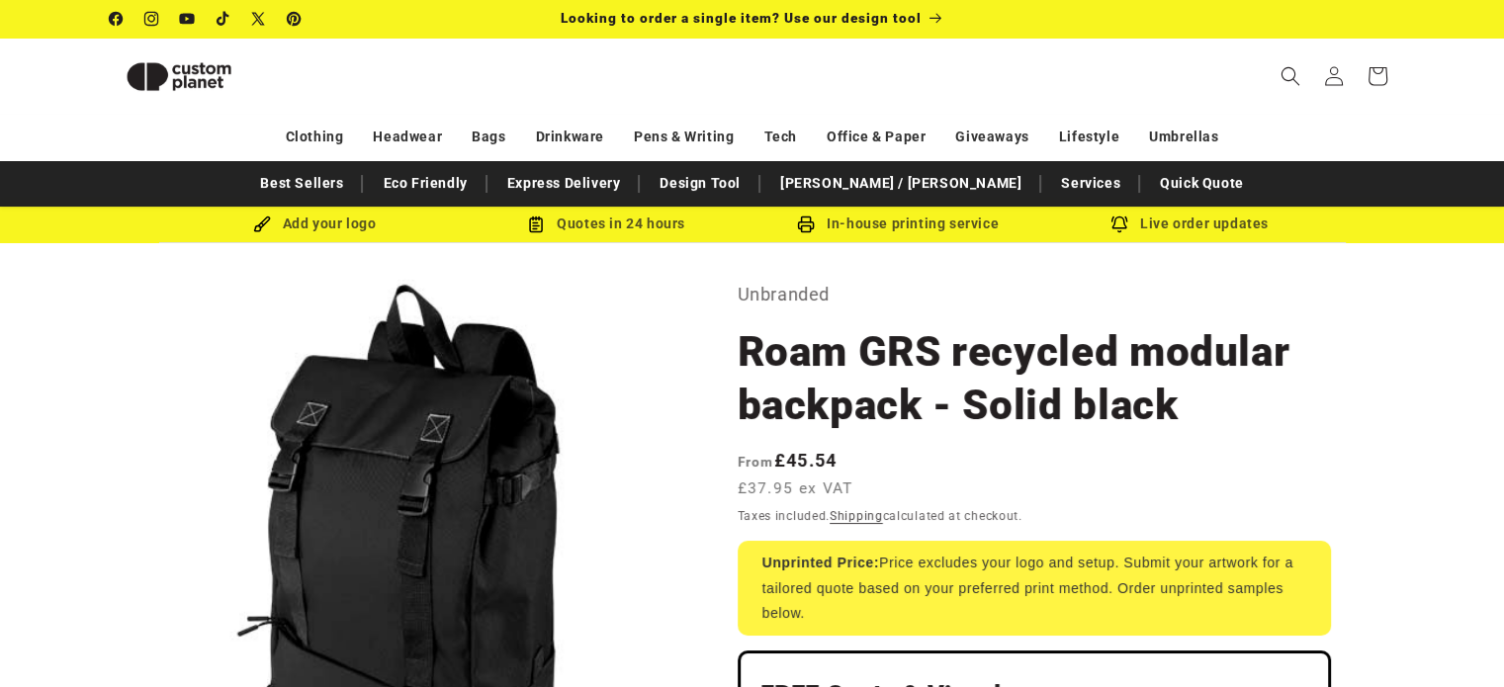
drag, startPoint x: 1478, startPoint y: 233, endPoint x: 1064, endPoint y: -17, distance: 483.3
